Goal: Information Seeking & Learning: Learn about a topic

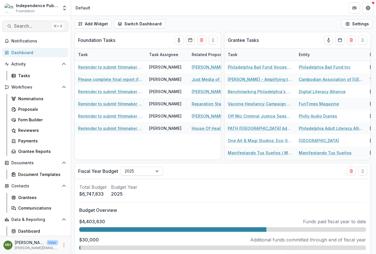
click at [46, 25] on span "Search..." at bounding box center [32, 25] width 36 height 5
type input "**********"
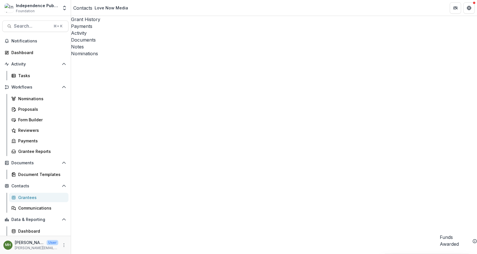
scroll to position [0, 62]
click at [269, 137] on button "Sort Ascending" at bounding box center [266, 137] width 33 height 14
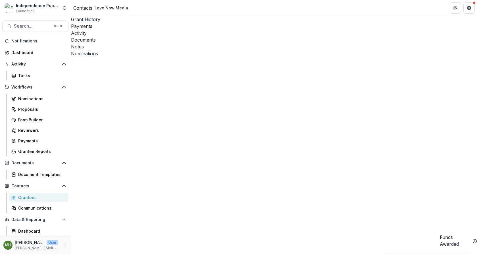
drag, startPoint x: 183, startPoint y: 108, endPoint x: 236, endPoint y: 113, distance: 52.9
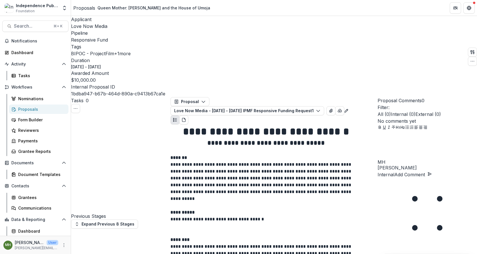
scroll to position [2057, 0]
click at [5, 253] on button "Close" at bounding box center [2, 257] width 5 height 7
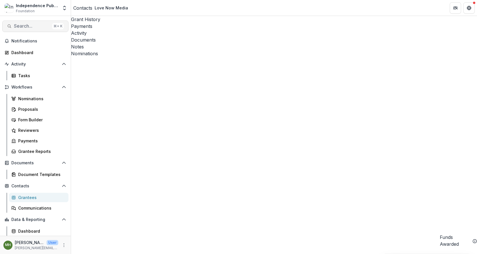
click at [21, 27] on span "Search..." at bounding box center [32, 25] width 36 height 5
type input "**********"
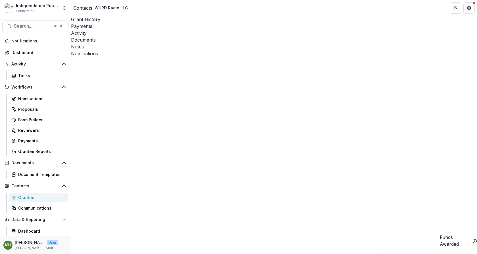
scroll to position [0, 27]
drag, startPoint x: 199, startPoint y: 108, endPoint x: 211, endPoint y: 111, distance: 11.9
drag, startPoint x: 156, startPoint y: 109, endPoint x: 232, endPoint y: 108, distance: 76.2
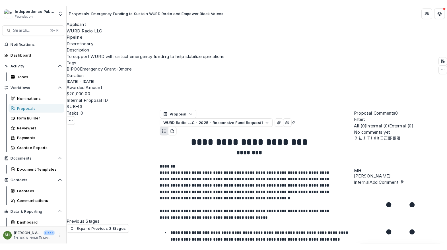
scroll to position [564, 0]
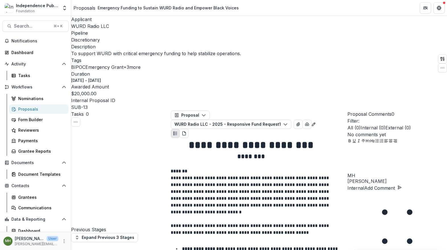
scroll to position [1263, 0]
click at [5, 252] on icon "Close" at bounding box center [2, 254] width 5 height 5
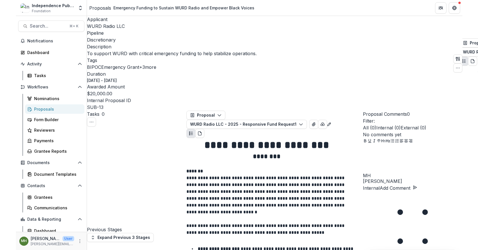
scroll to position [0, 0]
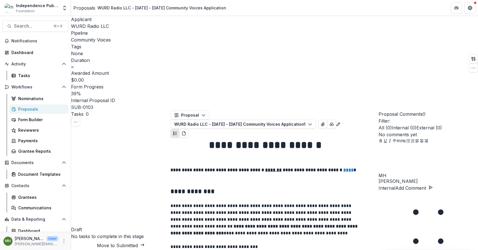
scroll to position [2533, 0]
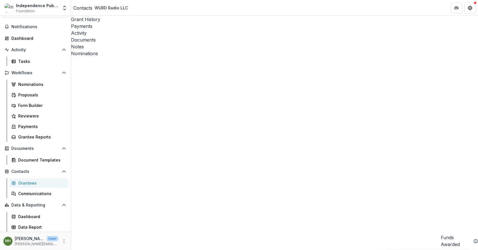
scroll to position [0, 1]
